Goal: Transaction & Acquisition: Purchase product/service

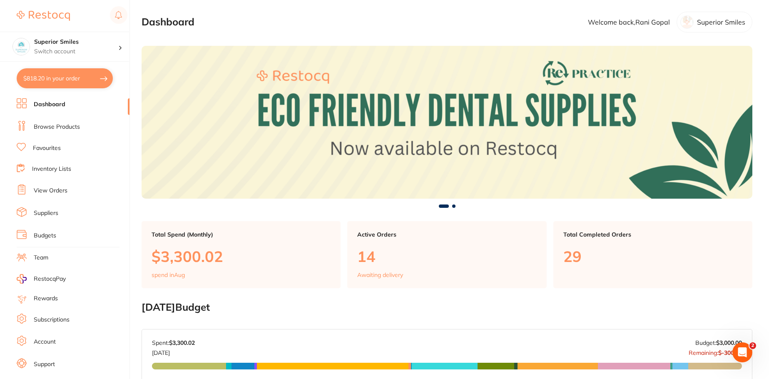
click at [60, 124] on link "Browse Products" at bounding box center [57, 127] width 46 height 8
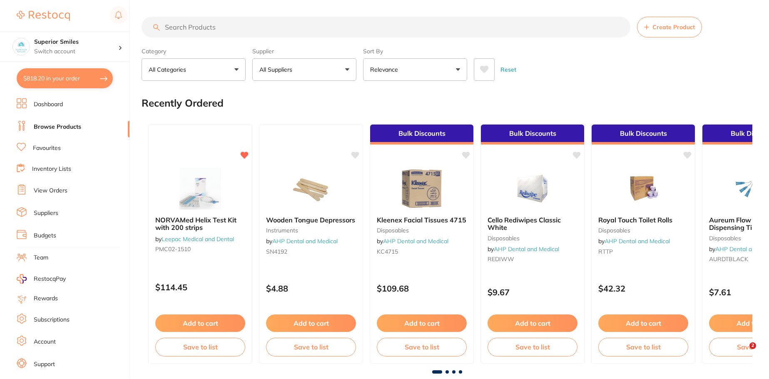
click at [203, 27] on input "search" at bounding box center [386, 27] width 489 height 21
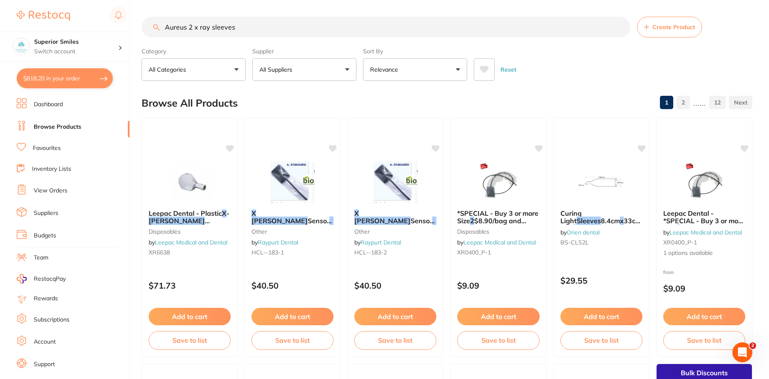
click at [245, 28] on input "Aureus 2 x ray sleeves" at bounding box center [386, 27] width 489 height 21
type input "A"
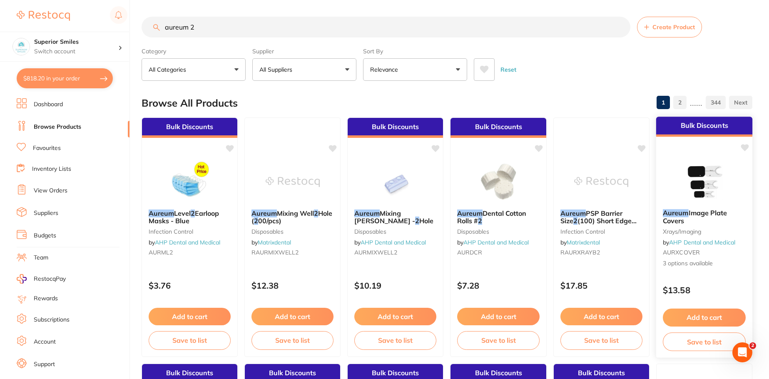
type input "aureum 2"
click at [701, 316] on button "Add to cart" at bounding box center [704, 317] width 83 height 18
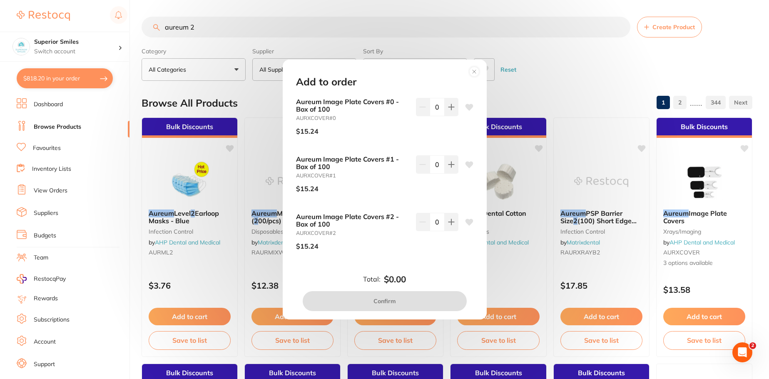
click at [475, 70] on circle at bounding box center [474, 72] width 10 height 10
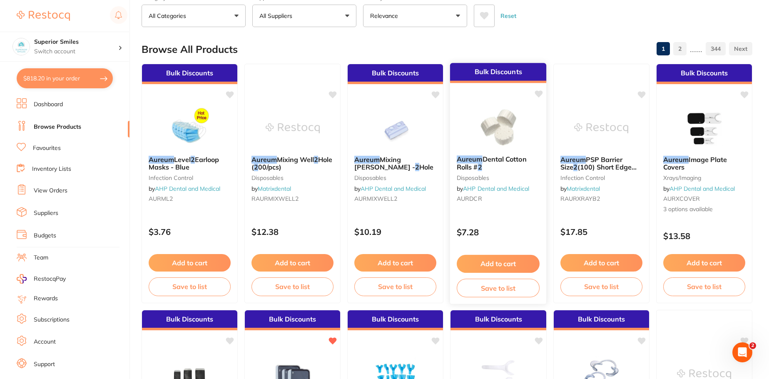
scroll to position [166, 0]
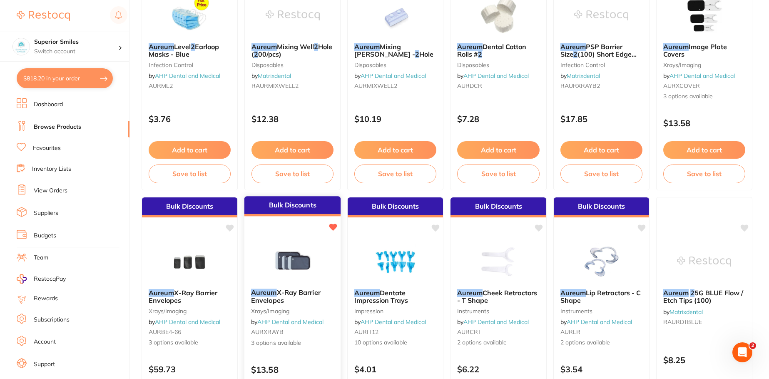
click at [294, 292] on span "X-Ray Barrier Envelopes" at bounding box center [286, 296] width 70 height 16
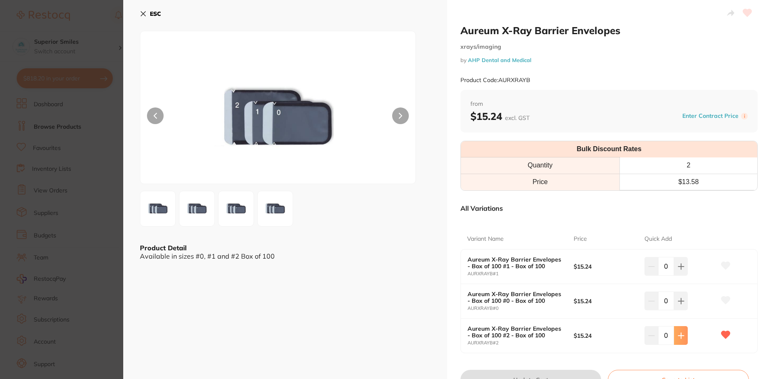
click at [682, 270] on icon at bounding box center [681, 266] width 7 height 7
type input "2"
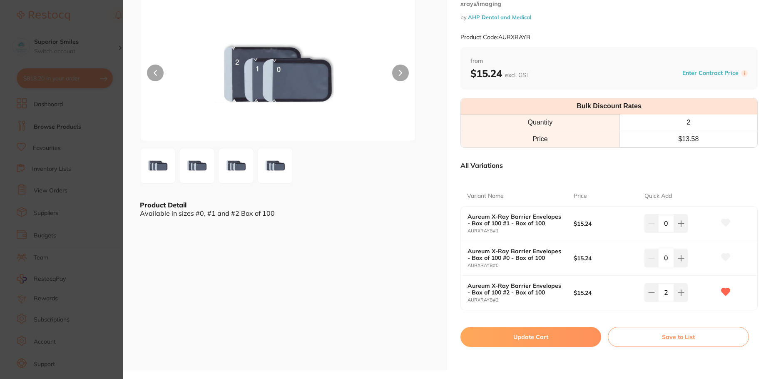
scroll to position [166, 0]
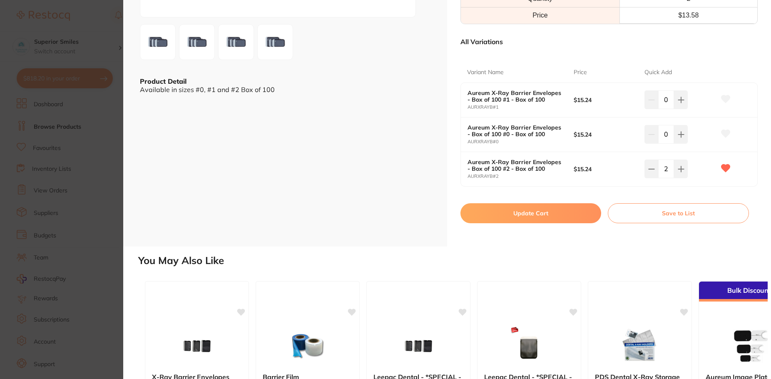
click at [539, 211] on button "Update Cart" at bounding box center [530, 213] width 141 height 20
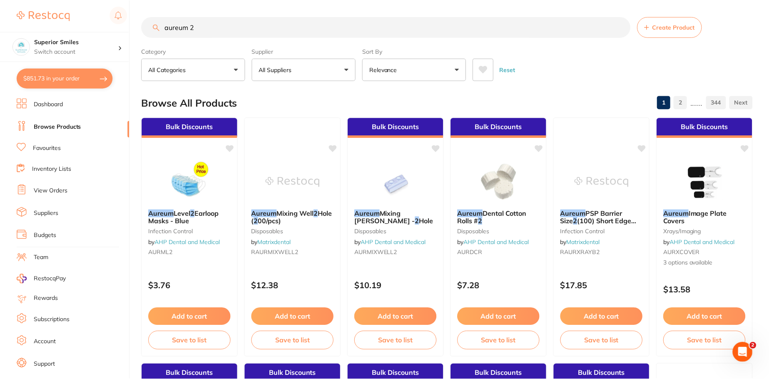
scroll to position [166, 0]
